Goal: Complete application form

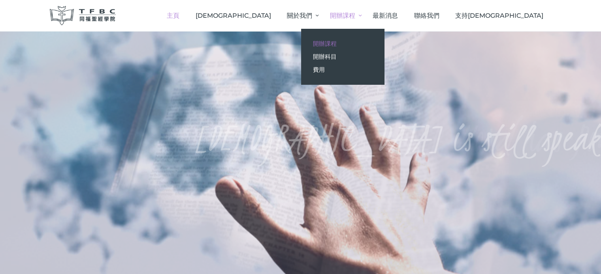
click at [336, 41] on span "開辦課程" at bounding box center [325, 44] width 24 height 8
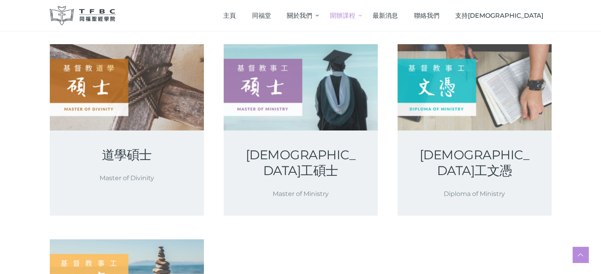
scroll to position [158, 0]
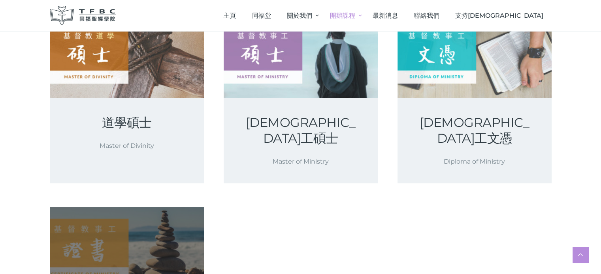
click at [91, 235] on link at bounding box center [127, 250] width 154 height 86
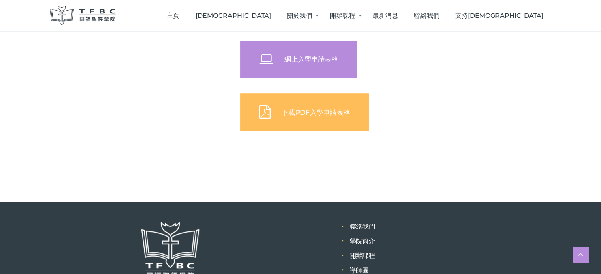
scroll to position [434, 0]
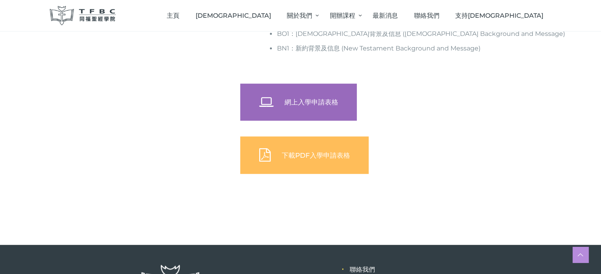
click at [325, 105] on span "網上入學申請表格" at bounding box center [311, 102] width 54 height 8
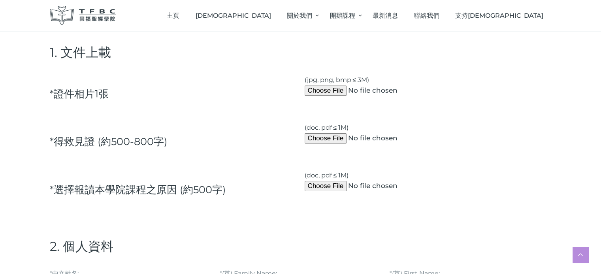
scroll to position [79, 0]
